Goal: Task Accomplishment & Management: Complete application form

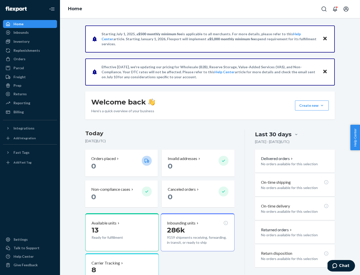
click at [322, 106] on button "Create new Create new inbound Create new order Create new product" at bounding box center [312, 106] width 34 height 10
click at [30, 33] on div "Inbounds" at bounding box center [30, 32] width 53 height 7
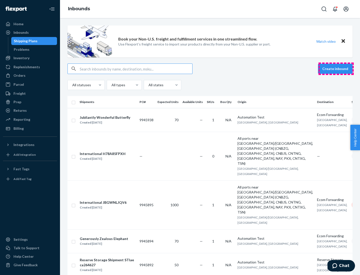
click at [336, 69] on button "Create inbound" at bounding box center [335, 69] width 35 height 10
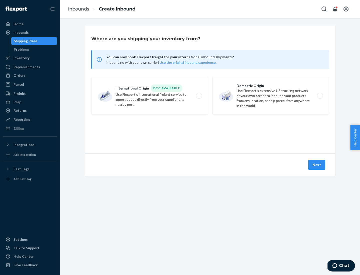
click at [271, 96] on label "Domestic Origin Use Flexport’s extensive US trucking network or your own carrie…" at bounding box center [270, 96] width 117 height 38
click at [320, 96] on input "Domestic Origin Use Flexport’s extensive US trucking network or your own carrie…" at bounding box center [321, 95] width 3 height 3
radio input "true"
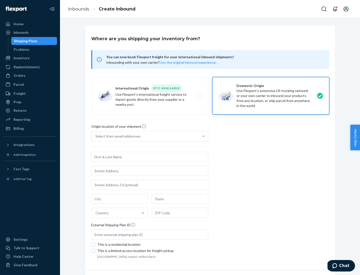
click at [117, 136] on div "Select from saved addresses" at bounding box center [118, 136] width 45 height 5
click at [96, 136] on input "Select from saved addresses" at bounding box center [96, 136] width 1 height 5
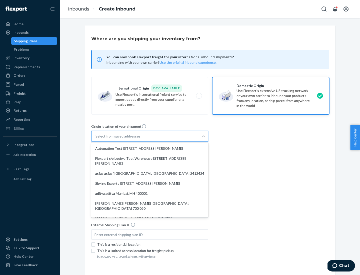
scroll to position [2, 0]
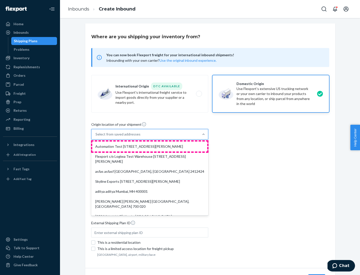
click at [150, 147] on div "Automation Test [STREET_ADDRESS][PERSON_NAME]" at bounding box center [149, 147] width 115 height 10
click at [96, 137] on input "option Automation Test [STREET_ADDRESS][PERSON_NAME]. 9 results available. Use …" at bounding box center [96, 134] width 1 height 5
type input "Automation Test"
type input "9th Floor"
type input "[GEOGRAPHIC_DATA]"
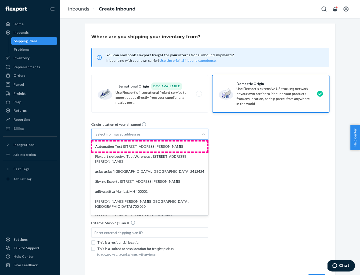
type input "CA"
type input "94104"
type input "[STREET_ADDRESS][PERSON_NAME]"
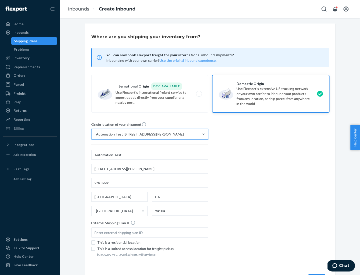
scroll to position [29, 0]
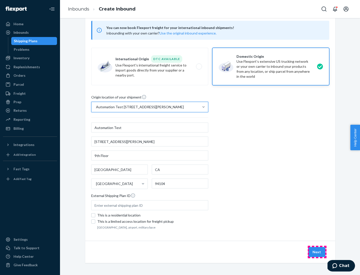
click at [317, 252] on button "Next" at bounding box center [316, 252] width 17 height 10
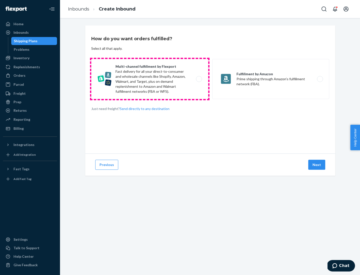
click at [150, 79] on label "Multi-channel fulfillment by Flexport Fast delivery for all your direct-to-cons…" at bounding box center [149, 79] width 117 height 40
click at [199, 79] on input "Multi-channel fulfillment by Flexport Fast delivery for all your direct-to-cons…" at bounding box center [200, 79] width 3 height 3
radio input "true"
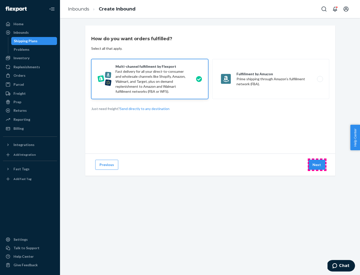
click at [317, 165] on button "Next" at bounding box center [316, 165] width 17 height 10
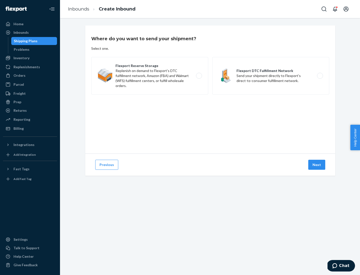
click at [271, 76] on label "Flexport DTC Fulfillment Network Send your shipment directly to Flexport's dire…" at bounding box center [270, 76] width 117 height 38
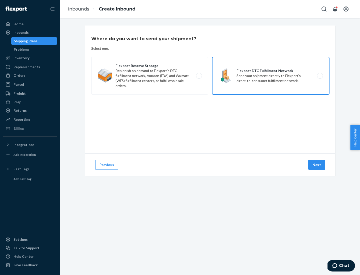
click at [320, 76] on input "Flexport DTC Fulfillment Network Send your shipment directly to Flexport's dire…" at bounding box center [321, 75] width 3 height 3
radio input "true"
click at [317, 165] on button "Next" at bounding box center [316, 165] width 17 height 10
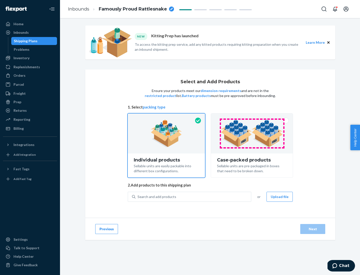
click at [252, 134] on img at bounding box center [252, 134] width 62 height 28
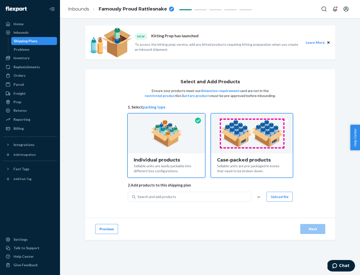
click at [252, 117] on input "Case-packed products Sellable units are pre-packaged in boxes that need to be b…" at bounding box center [251, 115] width 3 height 3
radio input "true"
radio input "false"
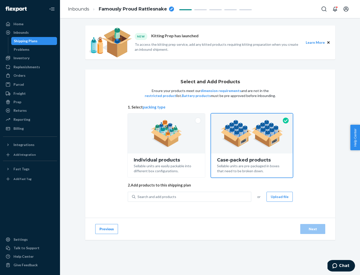
click at [194, 197] on div "Search and add products" at bounding box center [194, 196] width 116 height 9
click at [138, 197] on input "Search and add products" at bounding box center [138, 196] width 1 height 5
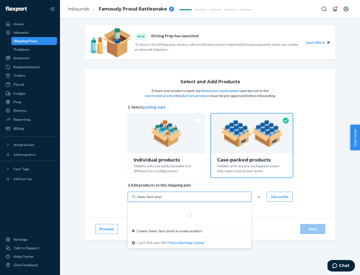
type input "basic-test-product-1"
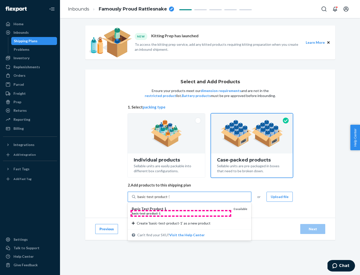
click at [181, 213] on div "basic - test - product - 1" at bounding box center [181, 213] width 98 height 4
click at [170, 199] on input "basic-test-product-1" at bounding box center [154, 196] width 32 height 5
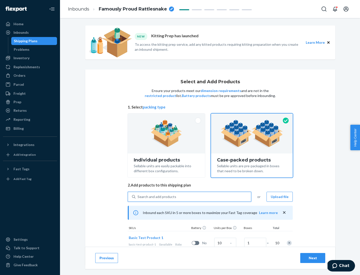
scroll to position [18, 0]
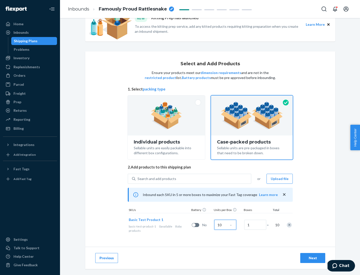
type input "10"
type input "7"
click at [313, 258] on div "Next" at bounding box center [313, 258] width 17 height 5
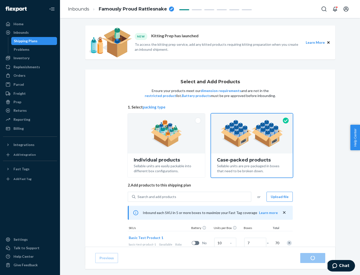
radio input "true"
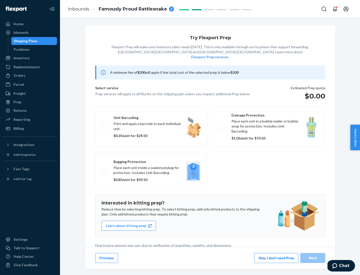
scroll to position [1, 0]
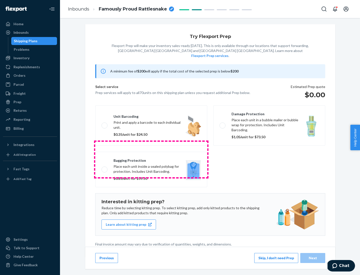
click at [151, 159] on label "Bagging protection Place each unit inside a sealed polybag for protection. Incl…" at bounding box center [151, 170] width 112 height 36
click at [105, 168] on input "Bagging protection Place each unit inside a sealed polybag for protection. Incl…" at bounding box center [103, 169] width 3 height 3
checkbox input "true"
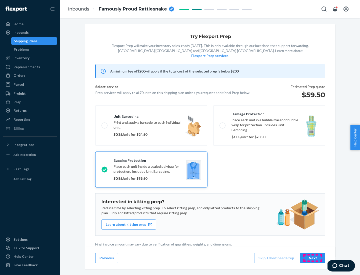
click at [313, 258] on div "Next" at bounding box center [313, 258] width 17 height 5
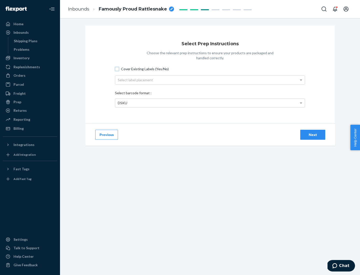
click at [117, 69] on input "Cover Existing Labels (Yes/No)" at bounding box center [117, 69] width 4 height 4
checkbox input "true"
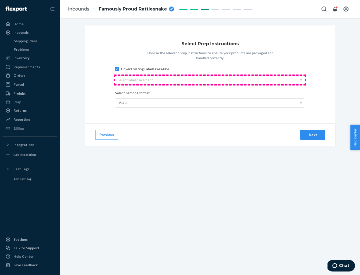
click at [210, 80] on div "Select label placement" at bounding box center [210, 80] width 190 height 9
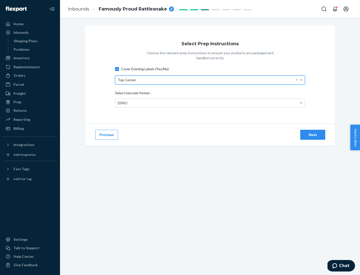
click at [210, 103] on div "DSKU" at bounding box center [210, 103] width 190 height 9
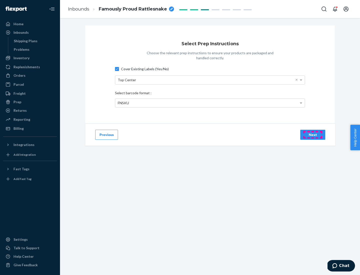
click at [313, 135] on div "Next" at bounding box center [313, 134] width 17 height 5
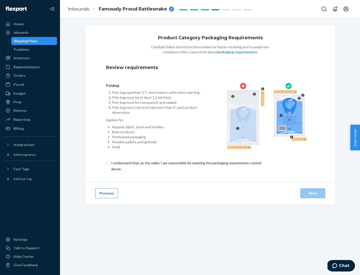
click at [186, 166] on input "checkbox" at bounding box center [189, 166] width 166 height 12
checkbox input "true"
click at [313, 193] on div "Next" at bounding box center [313, 193] width 17 height 5
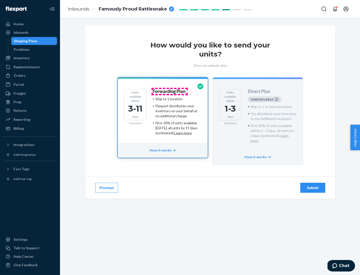
click at [170, 91] on h4 "Forwarding Plan" at bounding box center [169, 91] width 33 height 5
click at [313, 185] on div "Submit" at bounding box center [313, 187] width 17 height 5
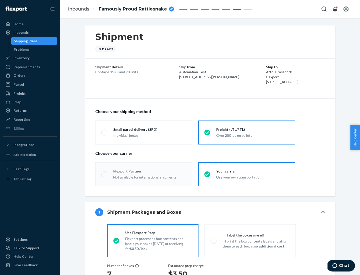
radio input "true"
radio input "false"
radio input "true"
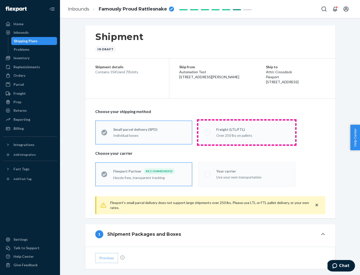
click at [247, 132] on div "Over 250 lbs on pallets" at bounding box center [252, 135] width 73 height 6
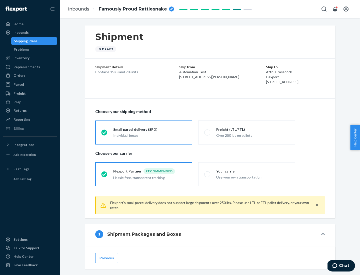
scroll to position [28, 0]
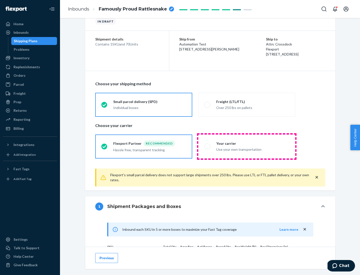
click at [247, 146] on div "Use your own transportation" at bounding box center [252, 149] width 73 height 6
click at [208, 146] on input "Your carrier Use your own transportation" at bounding box center [205, 146] width 3 height 3
radio input "true"
radio input "false"
